Goal: Navigation & Orientation: Find specific page/section

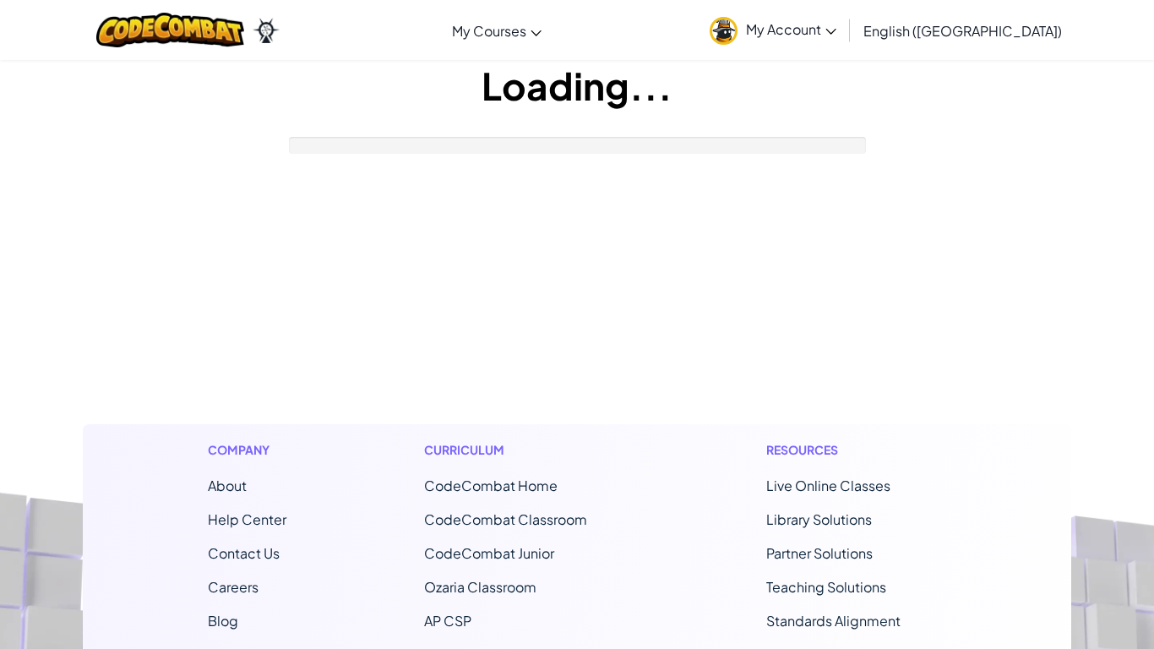
click at [569, 388] on footer "Company About Help Center Contact Us Careers Blog Podcast Curriculum CodeCombat…" at bounding box center [577, 628] width 1154 height 915
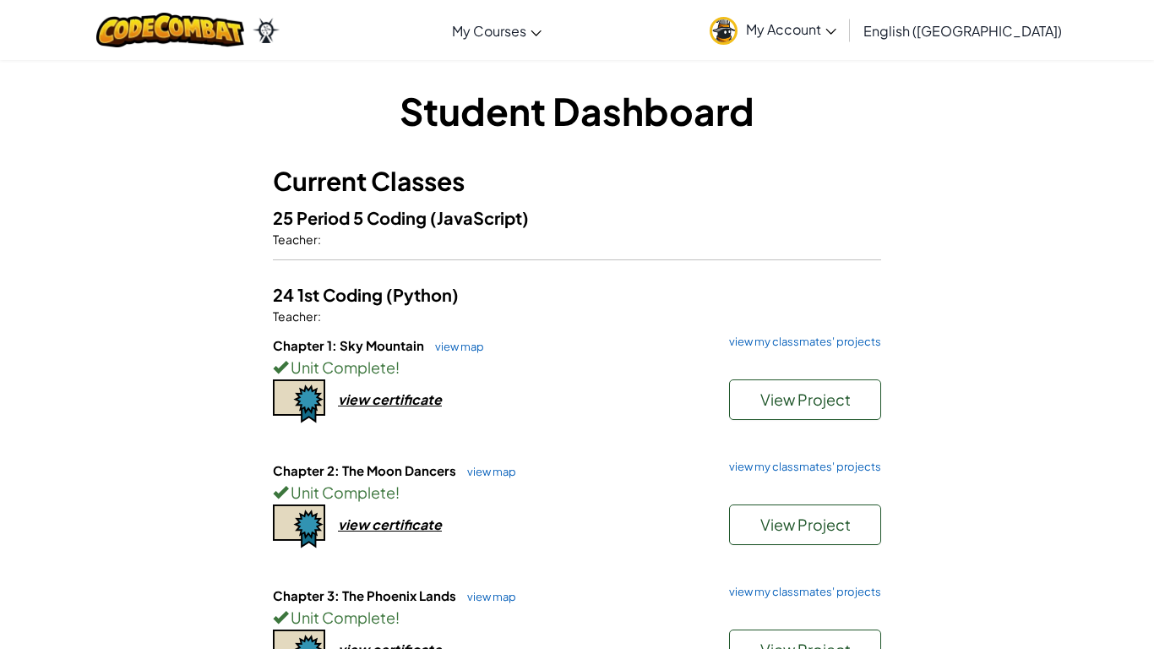
click at [569, 388] on div "Chapter 1: Sky Mountain view map view my classmates' projects Unit Complete ! V…" at bounding box center [577, 398] width 608 height 125
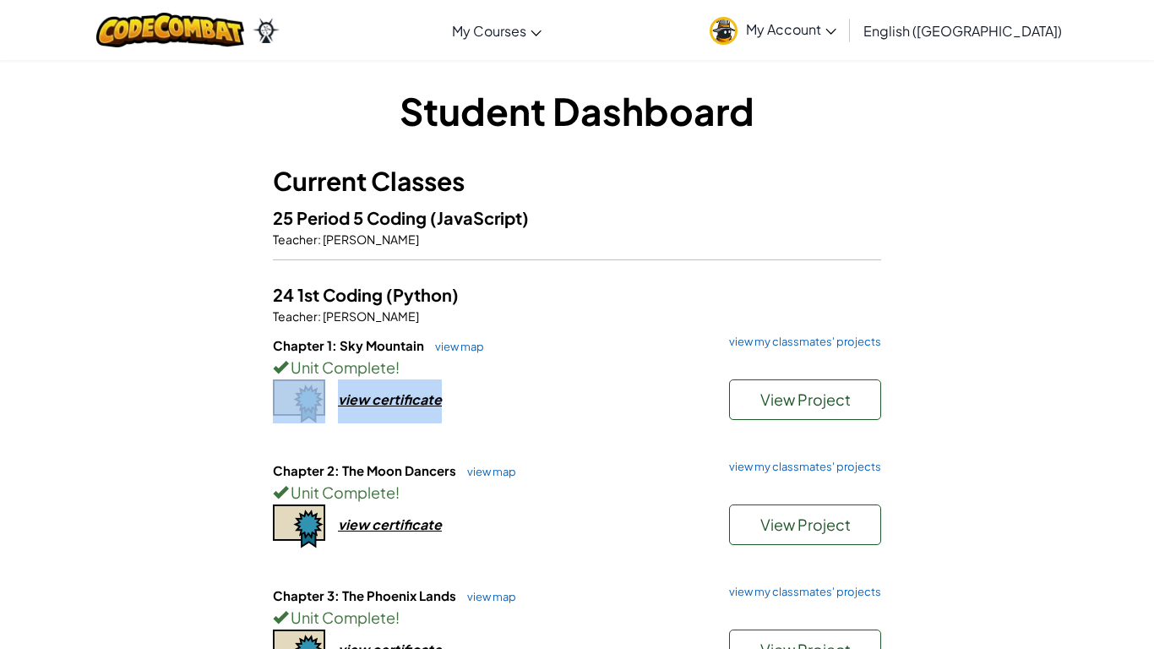
click at [569, 388] on div "Chapter 1: Sky Mountain view map view my classmates' projects Unit Complete ! V…" at bounding box center [577, 398] width 608 height 125
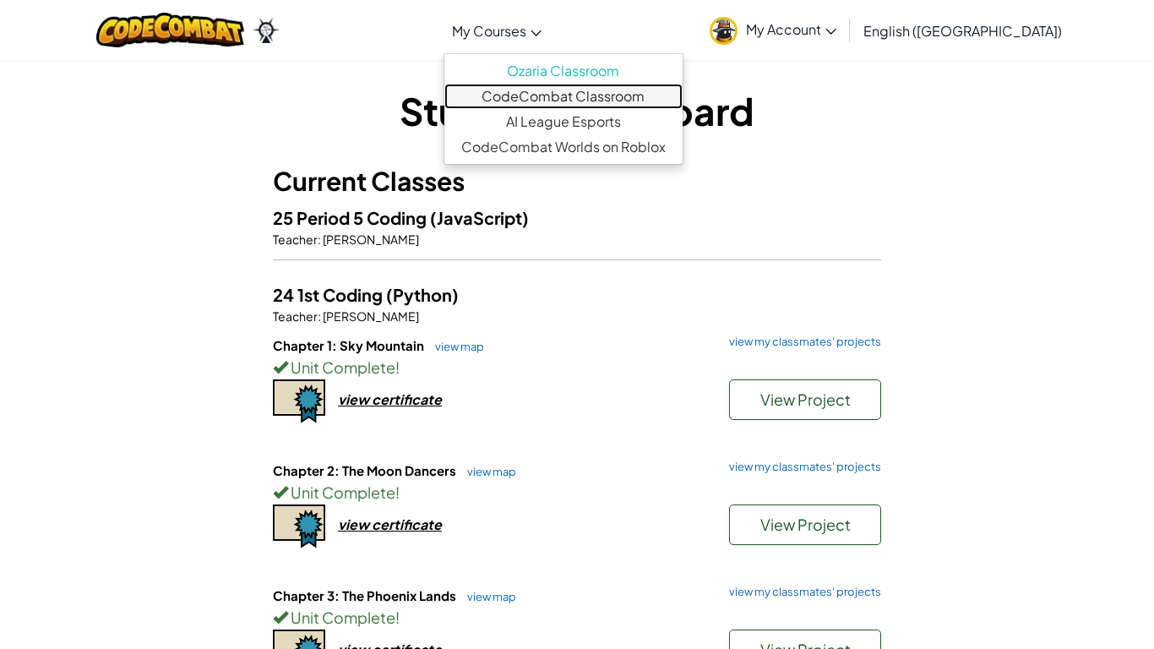
click at [622, 91] on link "CodeCombat Classroom" at bounding box center [563, 96] width 238 height 25
